Goal: Information Seeking & Learning: Learn about a topic

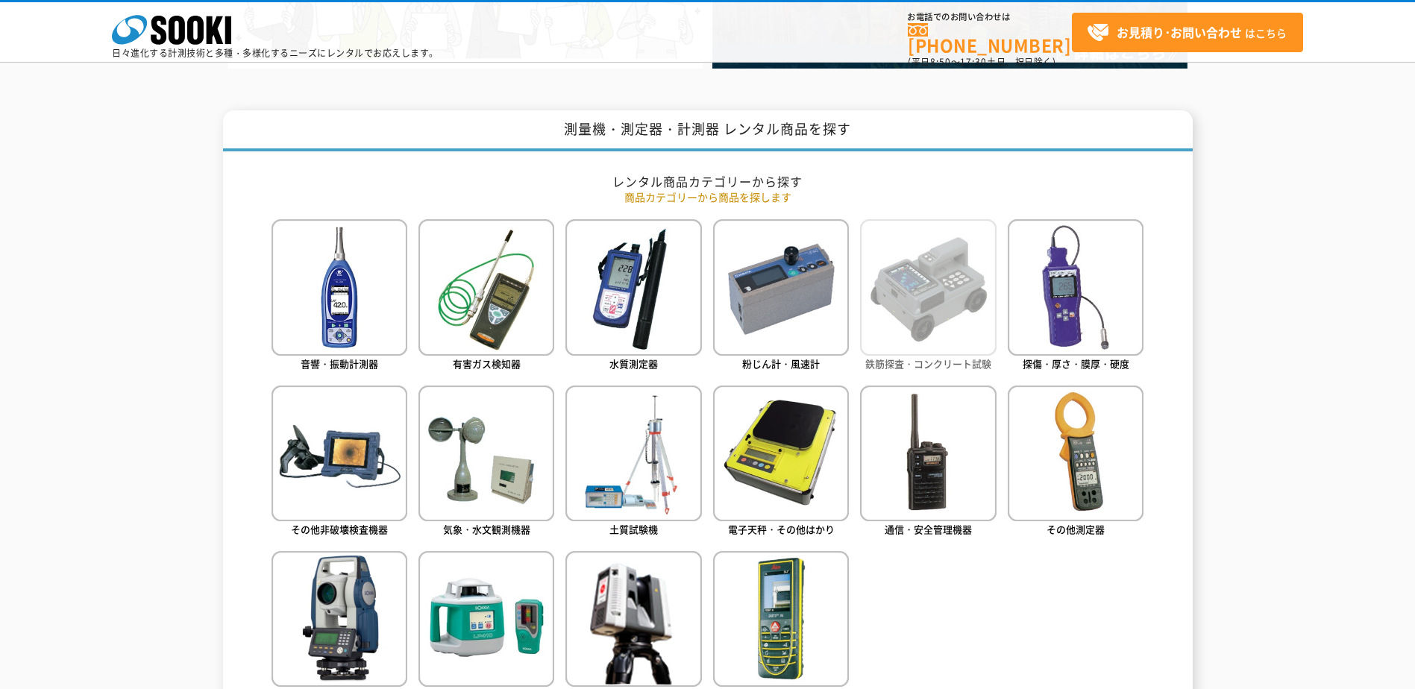
scroll to position [522, 0]
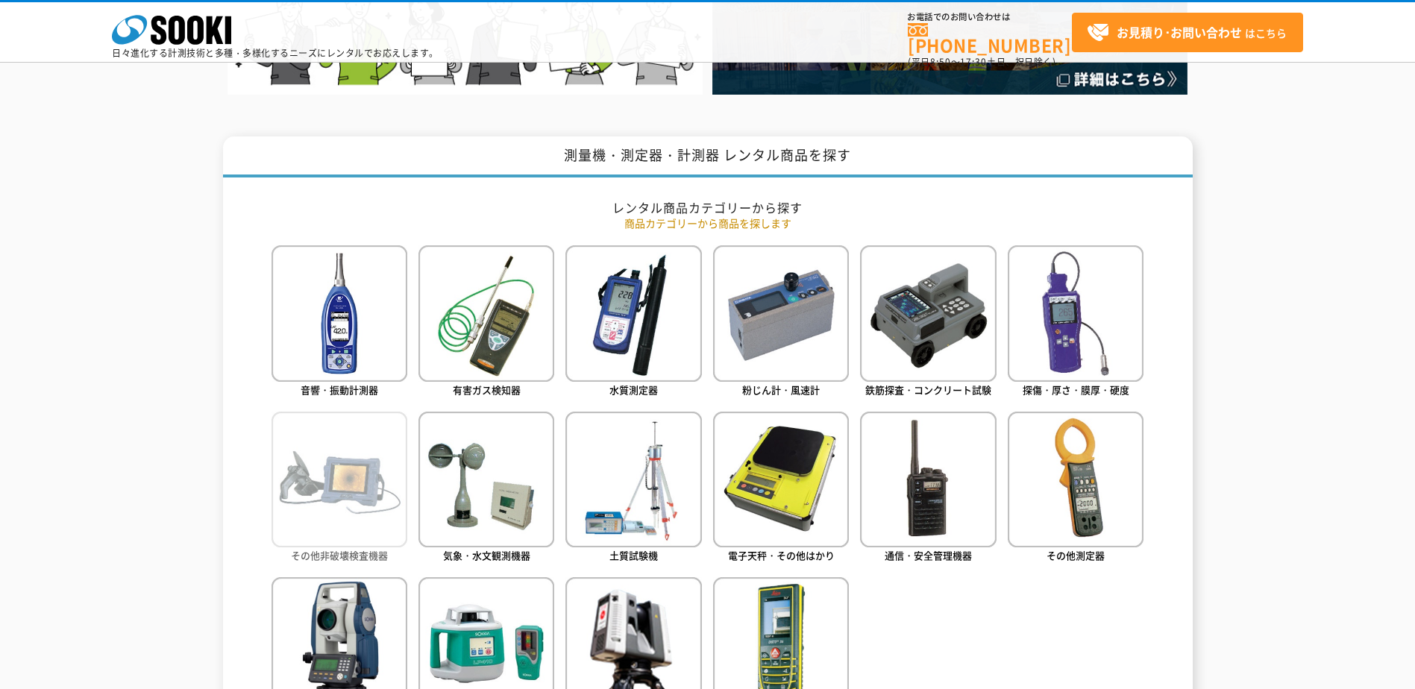
click at [311, 515] on img at bounding box center [339, 480] width 136 height 136
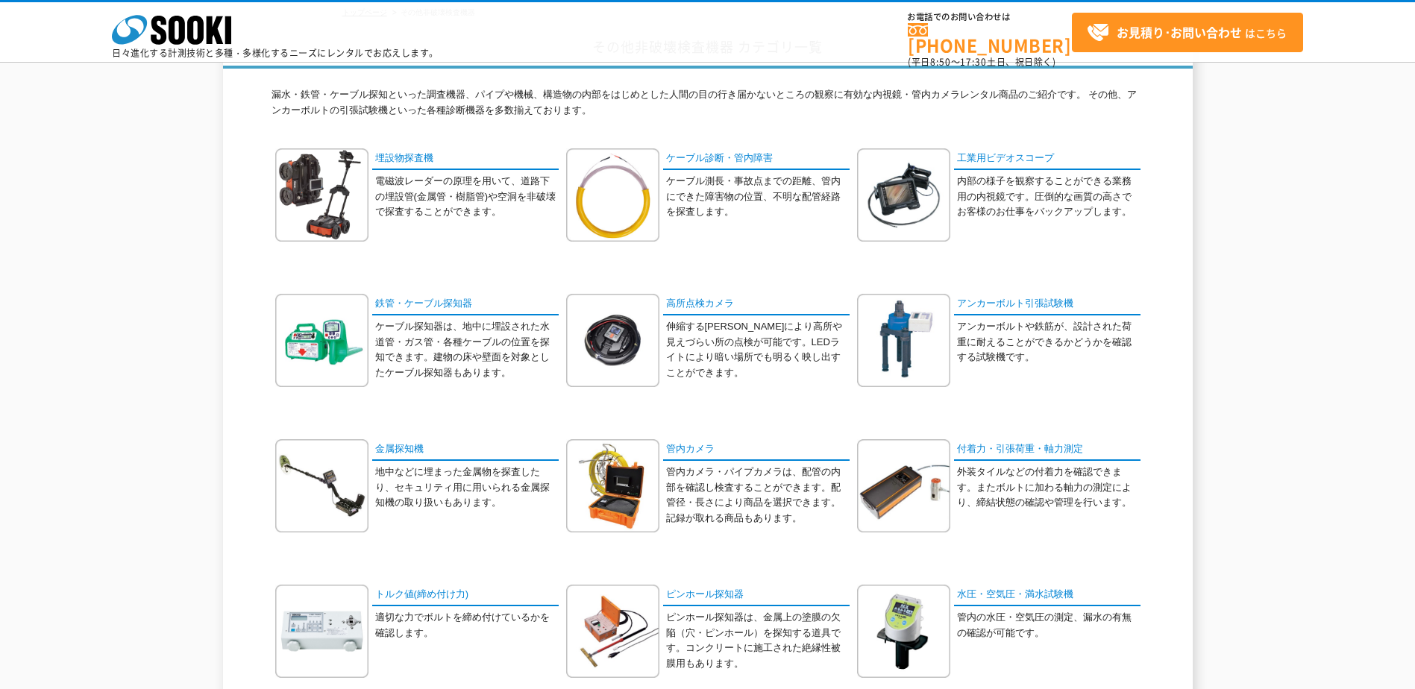
scroll to position [75, 0]
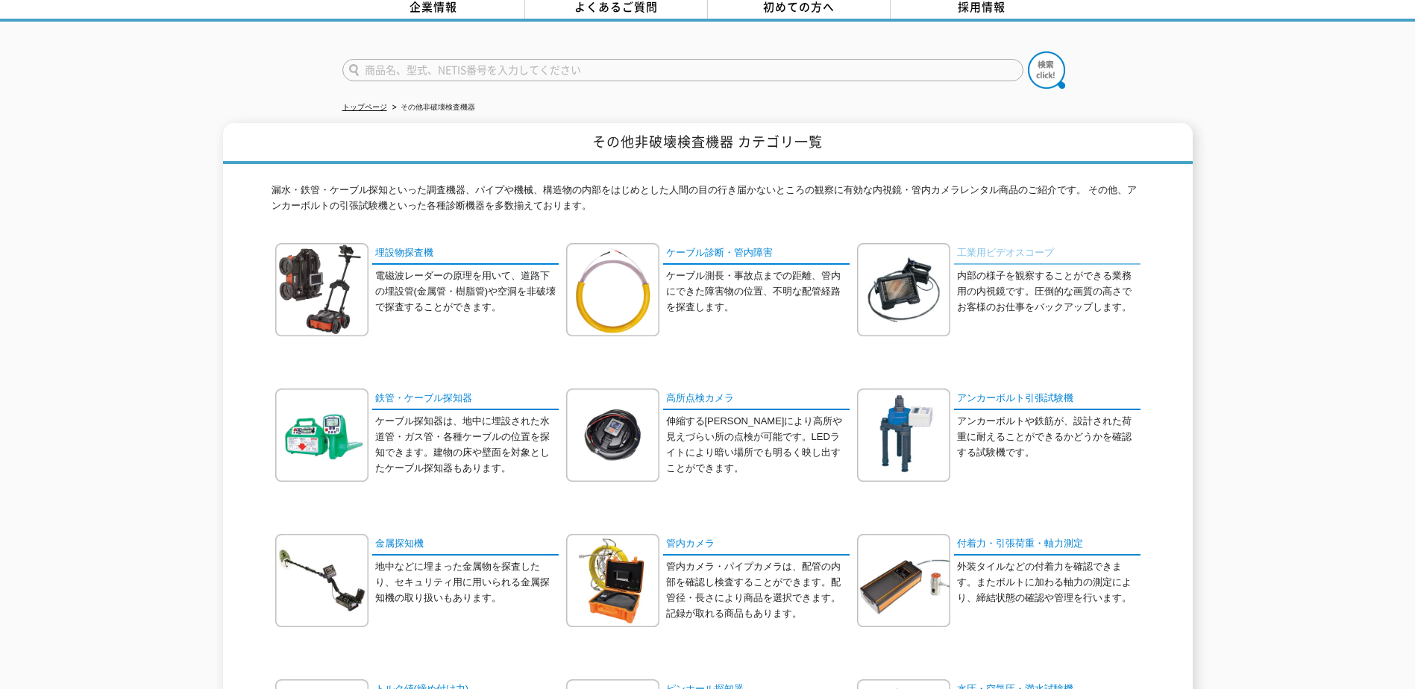
click at [984, 251] on link "工業用ビデオスコープ" at bounding box center [1047, 254] width 186 height 22
click at [616, 556] on img at bounding box center [612, 580] width 93 height 93
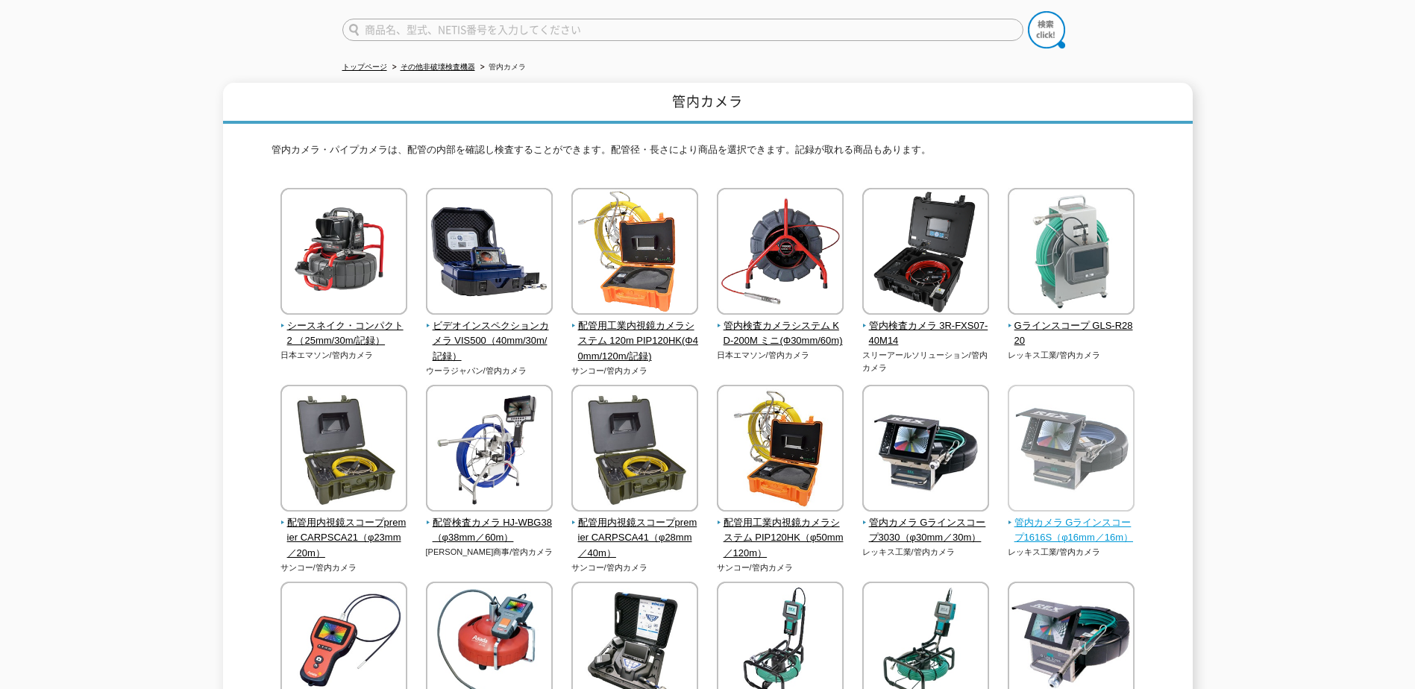
scroll to position [149, 0]
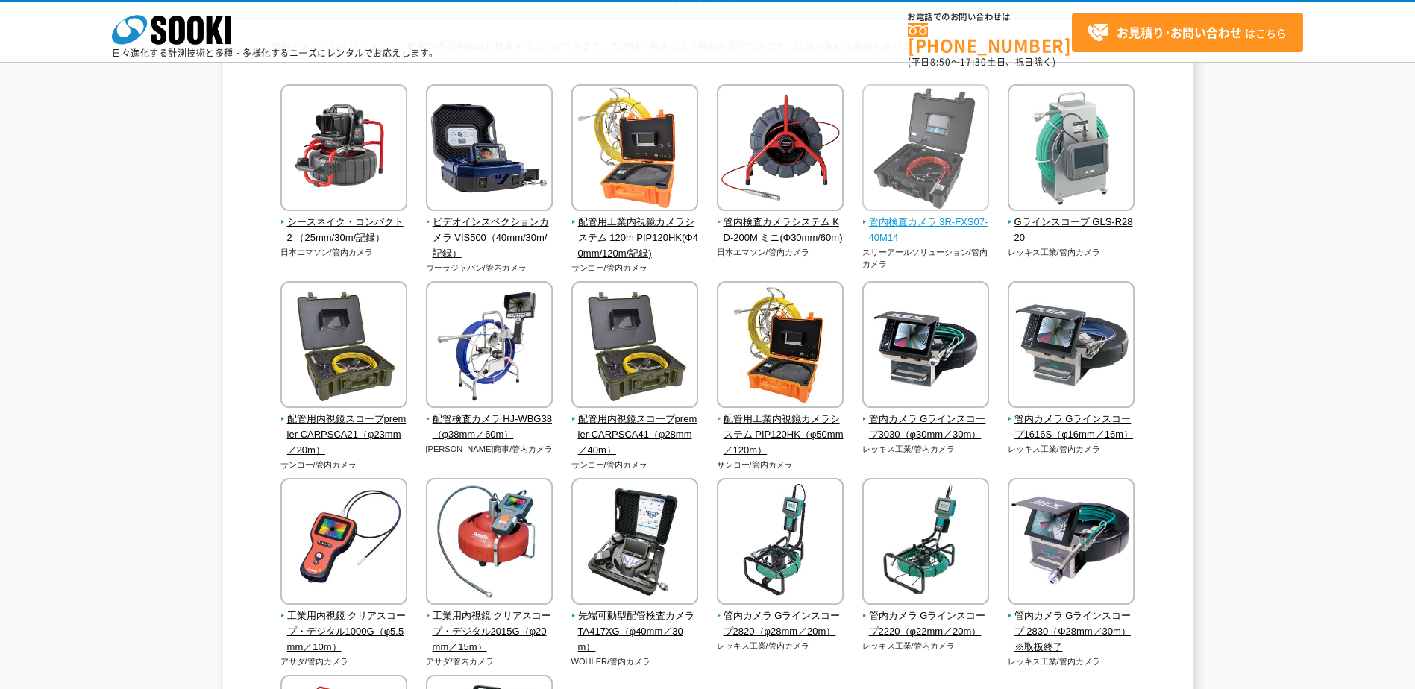
click at [885, 242] on span "管内検査カメラ 3R-FXS07-40M14" at bounding box center [926, 230] width 128 height 31
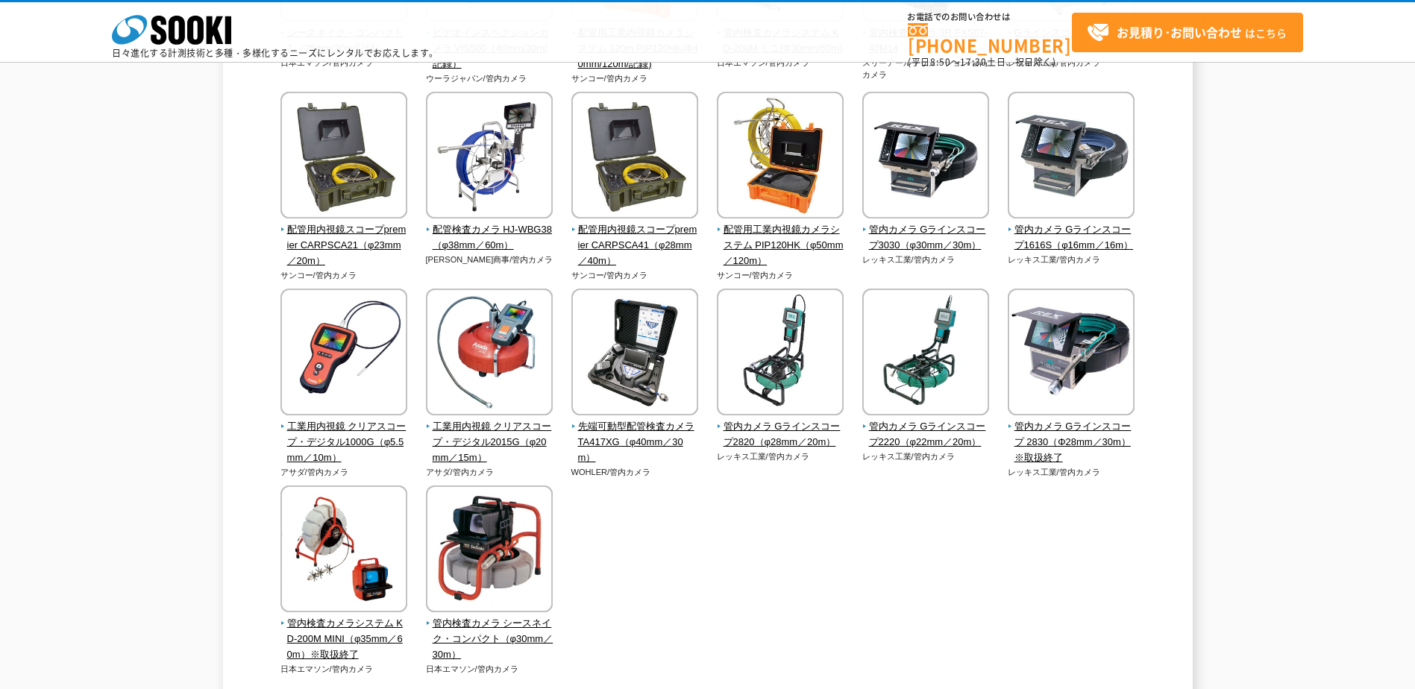
scroll to position [373, 0]
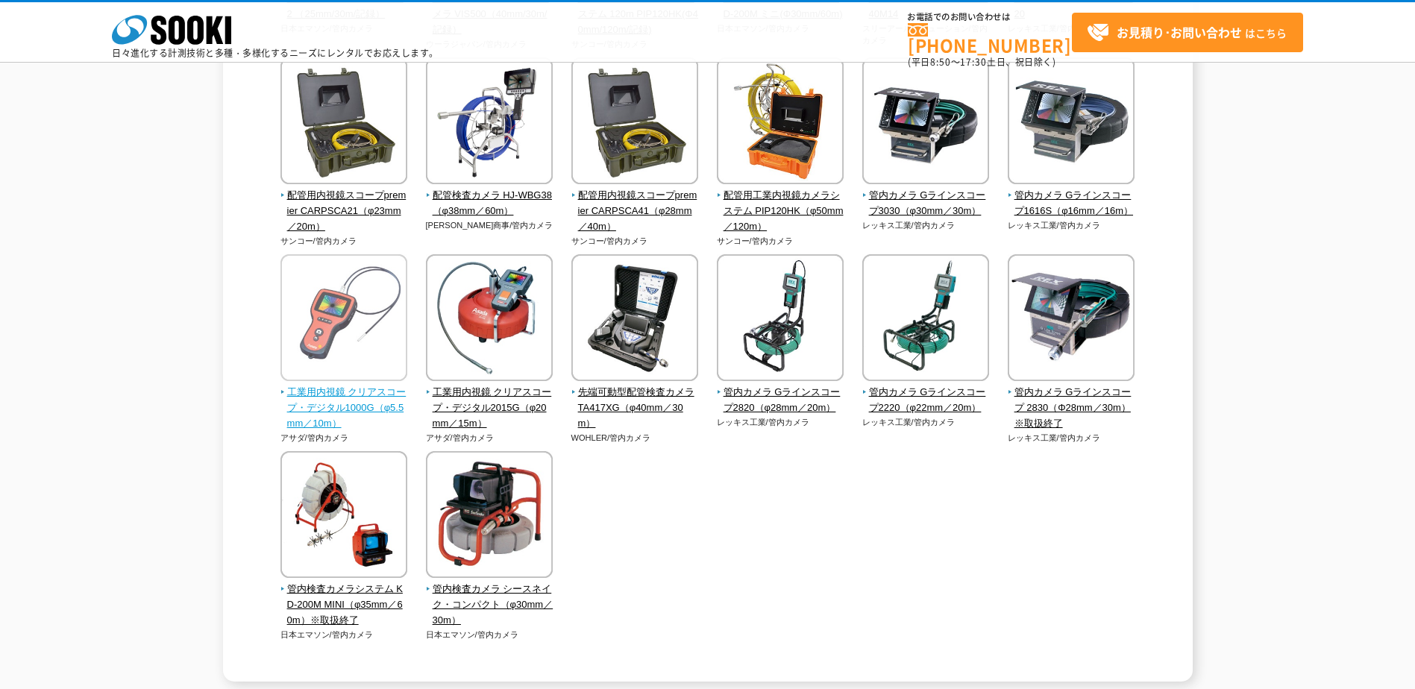
click at [325, 397] on span "工業用内視鏡 クリアスコープ・デジタル1000G（φ5.5mm／10m）" at bounding box center [344, 408] width 128 height 46
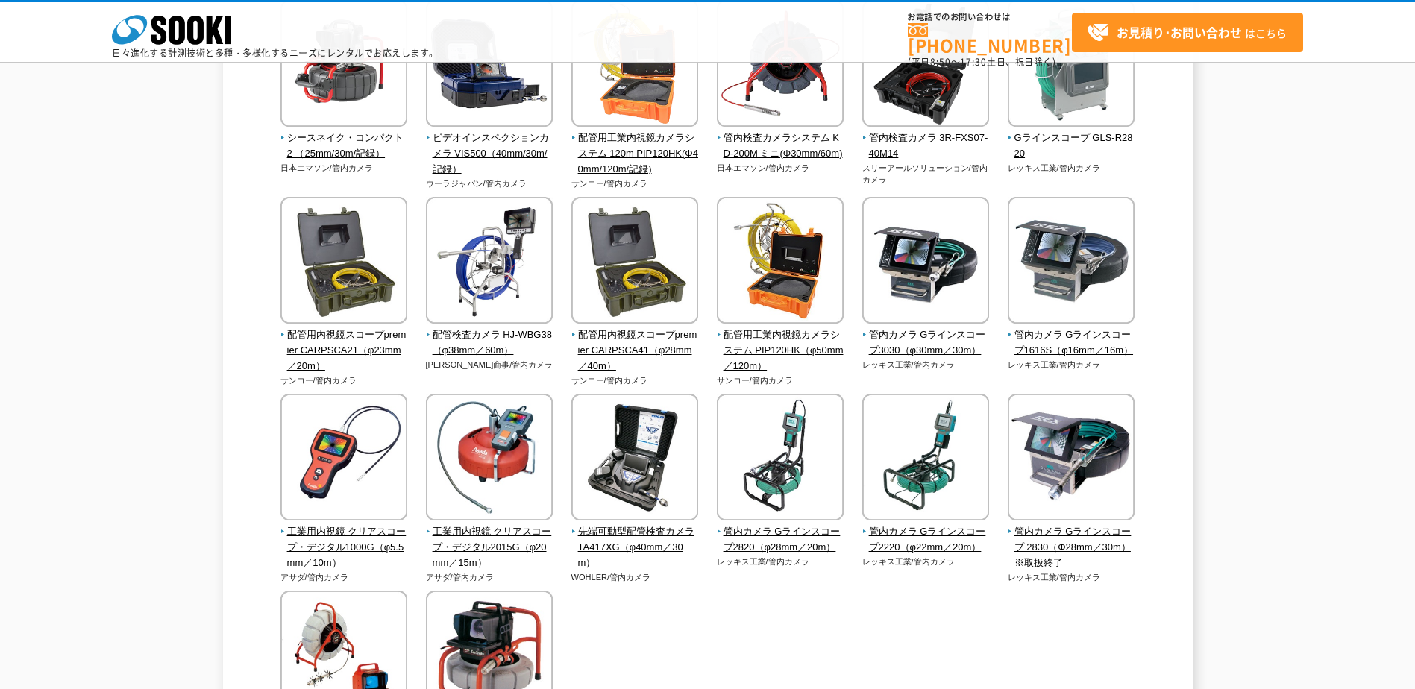
scroll to position [224, 0]
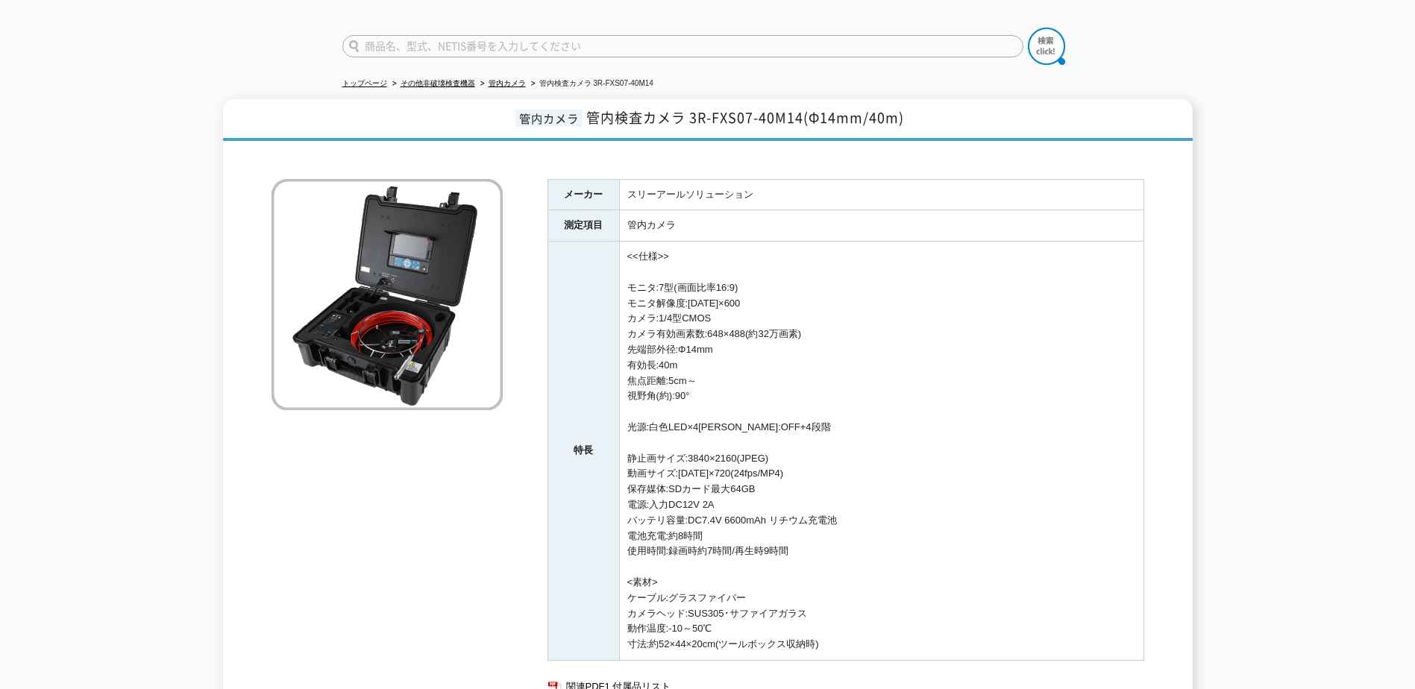
scroll to position [75, 0]
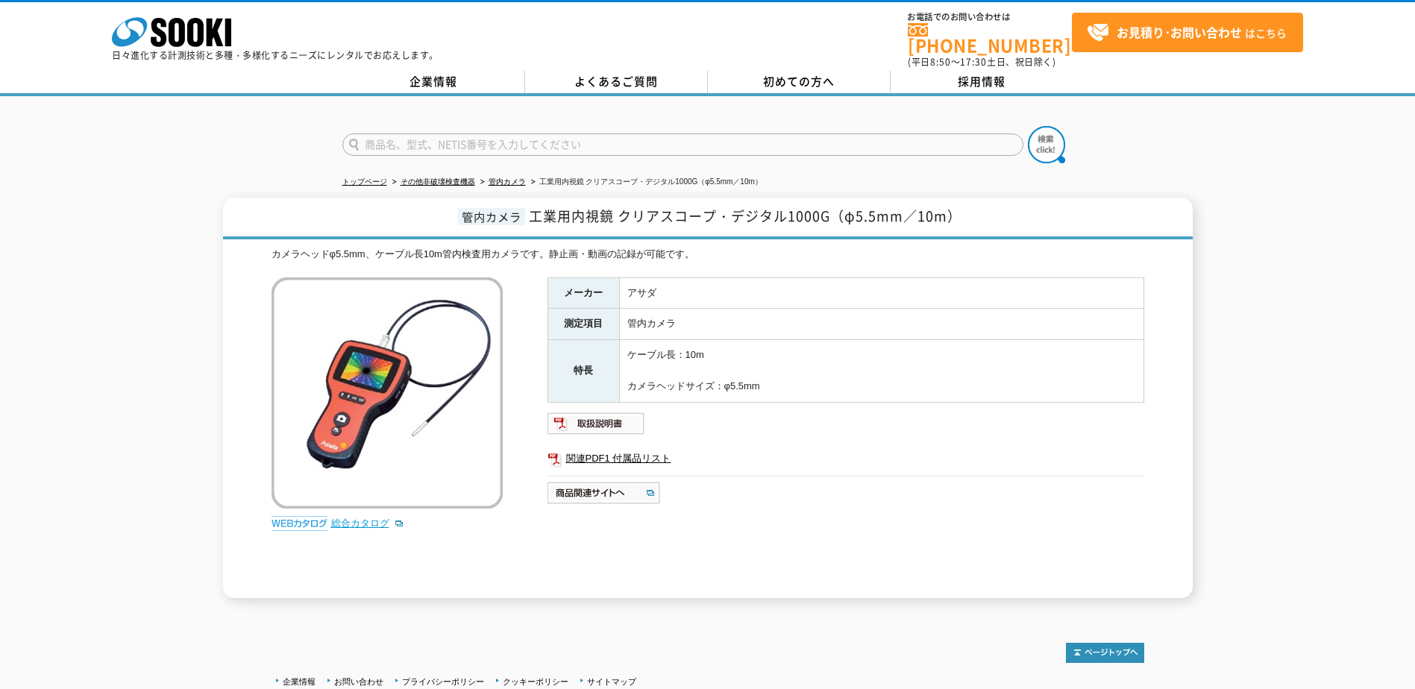
click at [365, 518] on link "総合カタログ" at bounding box center [367, 523] width 73 height 11
click at [623, 415] on img at bounding box center [596, 424] width 98 height 24
click at [640, 489] on img at bounding box center [604, 493] width 114 height 24
